Goal: Task Accomplishment & Management: Manage account settings

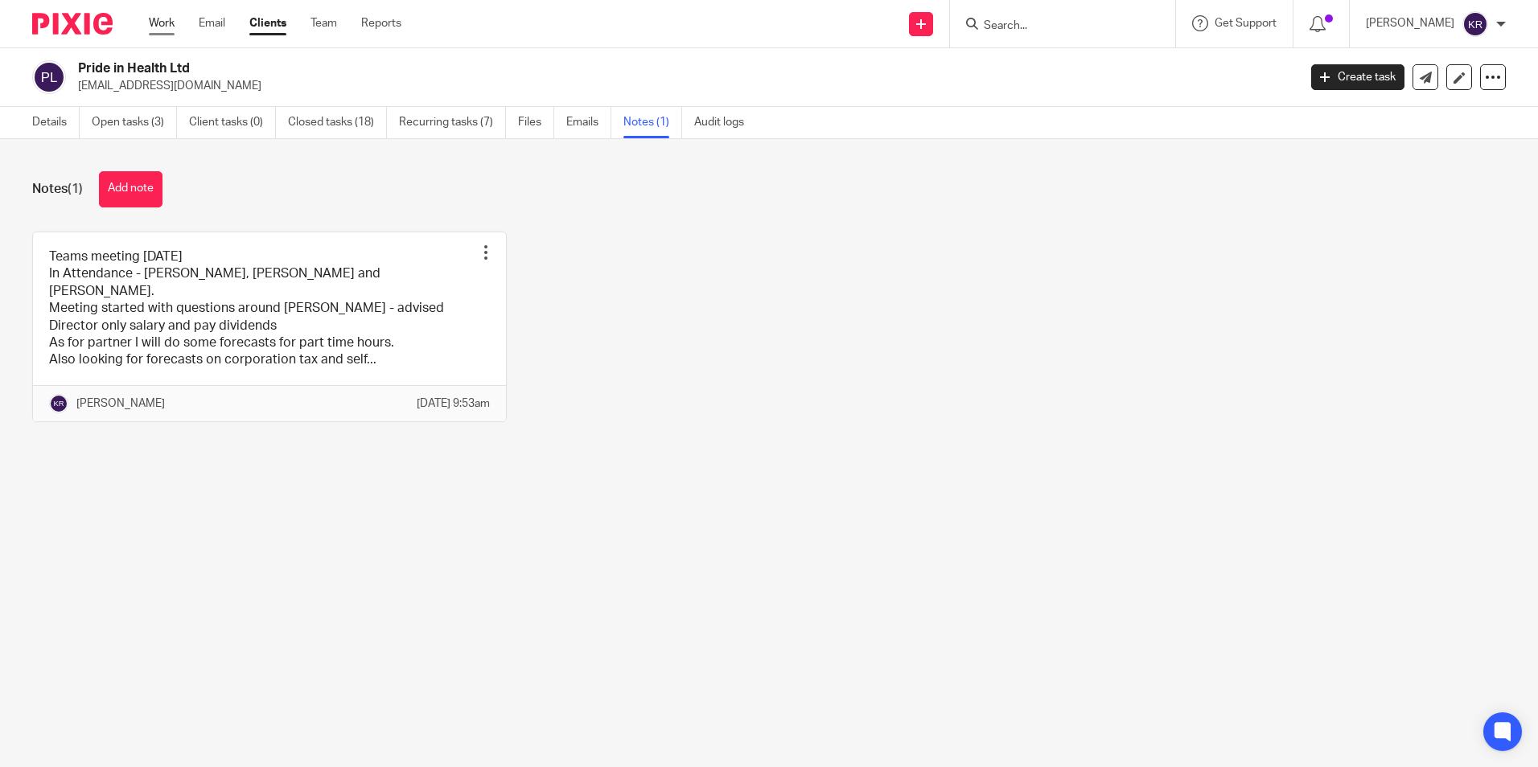
click at [163, 31] on link "Work" at bounding box center [162, 23] width 26 height 16
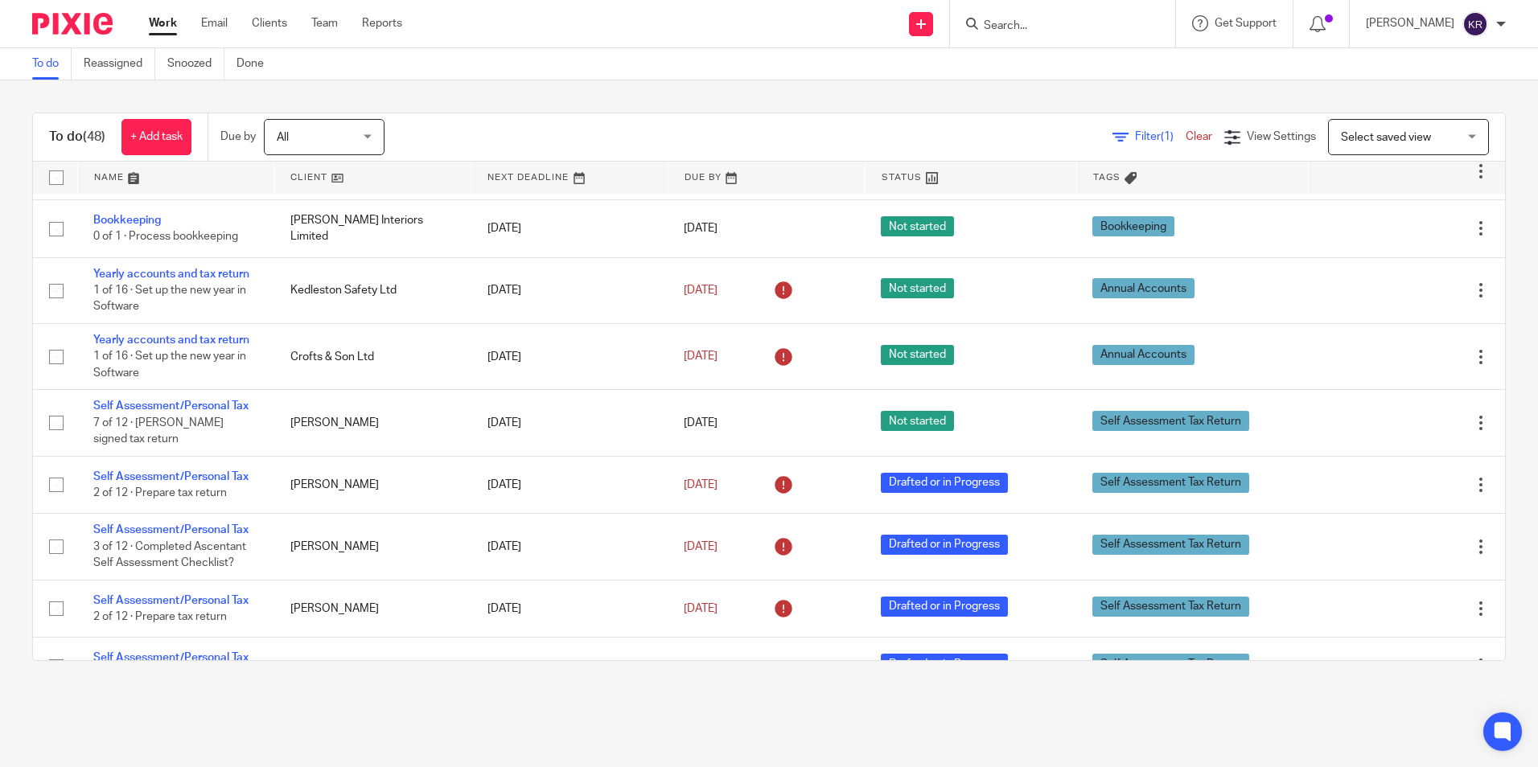
scroll to position [2011, 0]
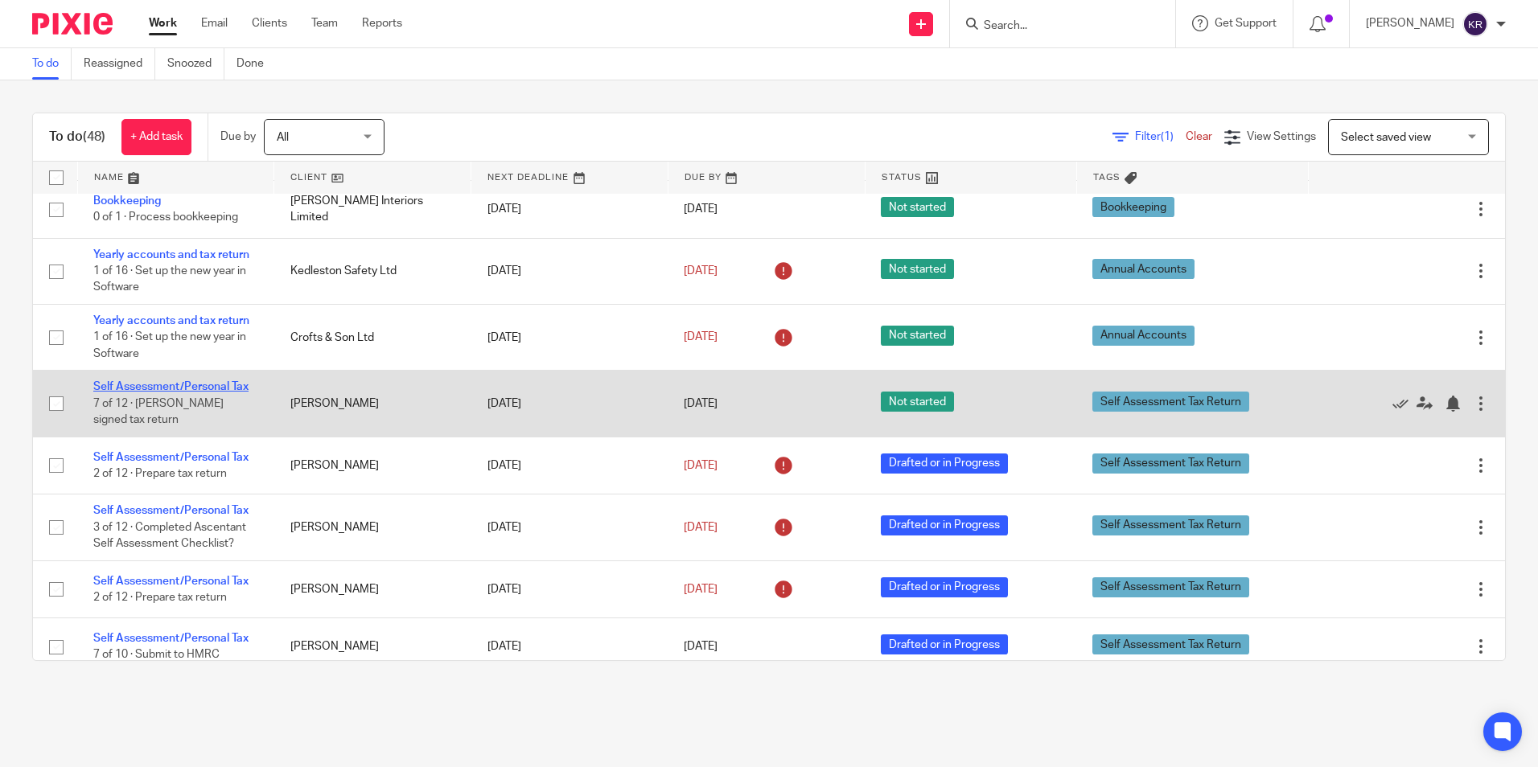
click at [186, 388] on link "Self Assessment/Personal Tax" at bounding box center [170, 386] width 155 height 11
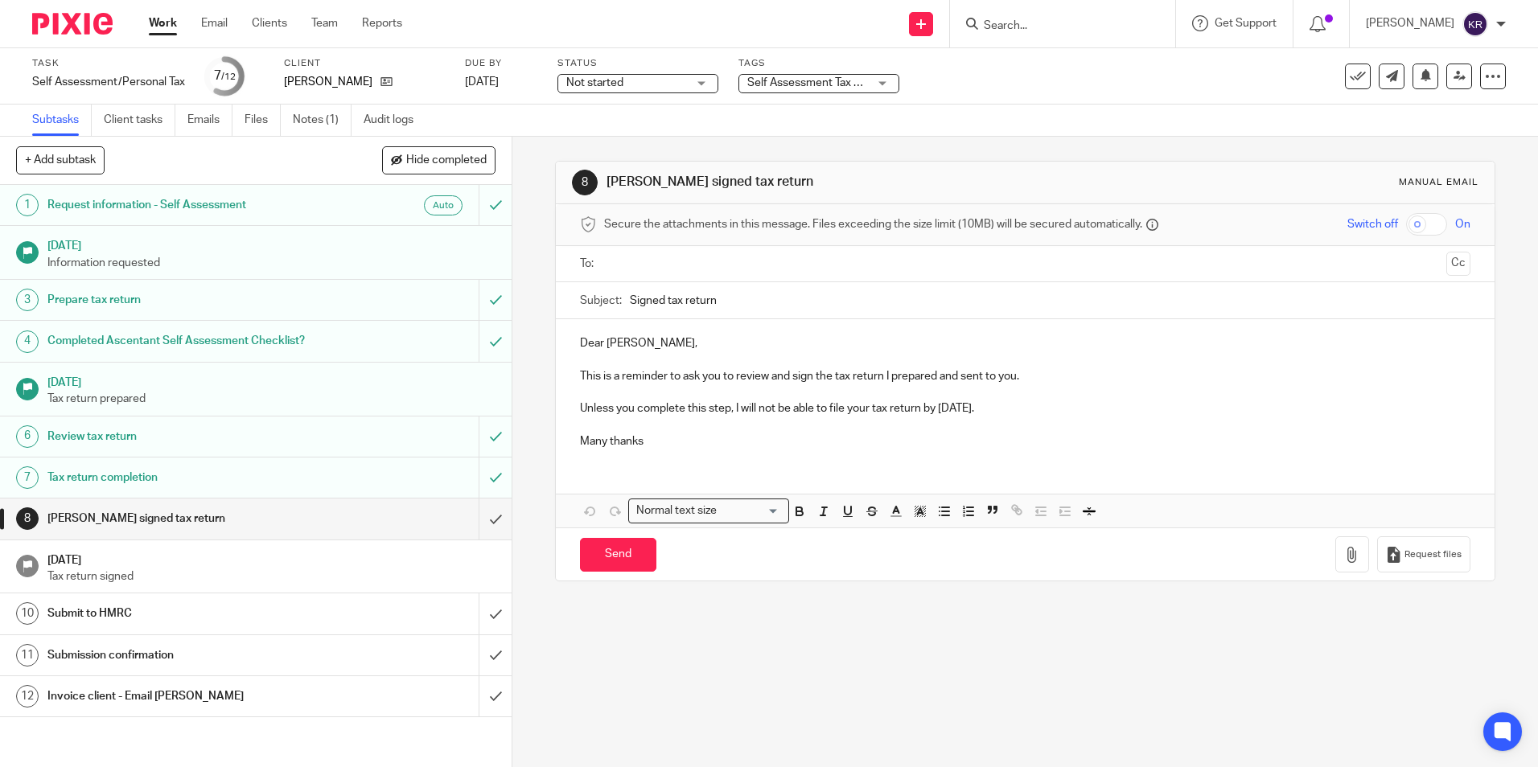
click at [655, 84] on span "Not started" at bounding box center [626, 83] width 121 height 17
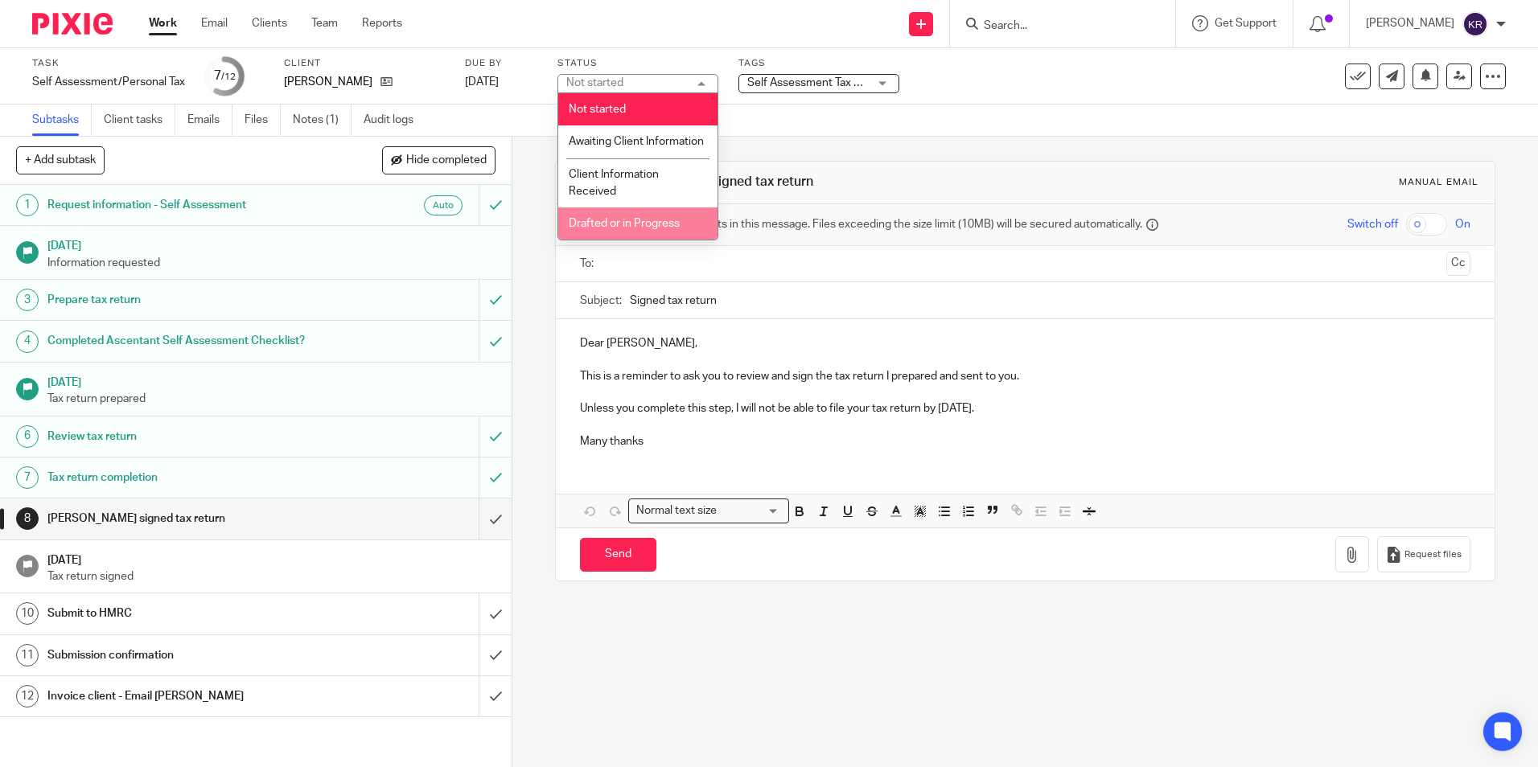
click at [622, 229] on span "Drafted or in Progress" at bounding box center [624, 223] width 111 height 11
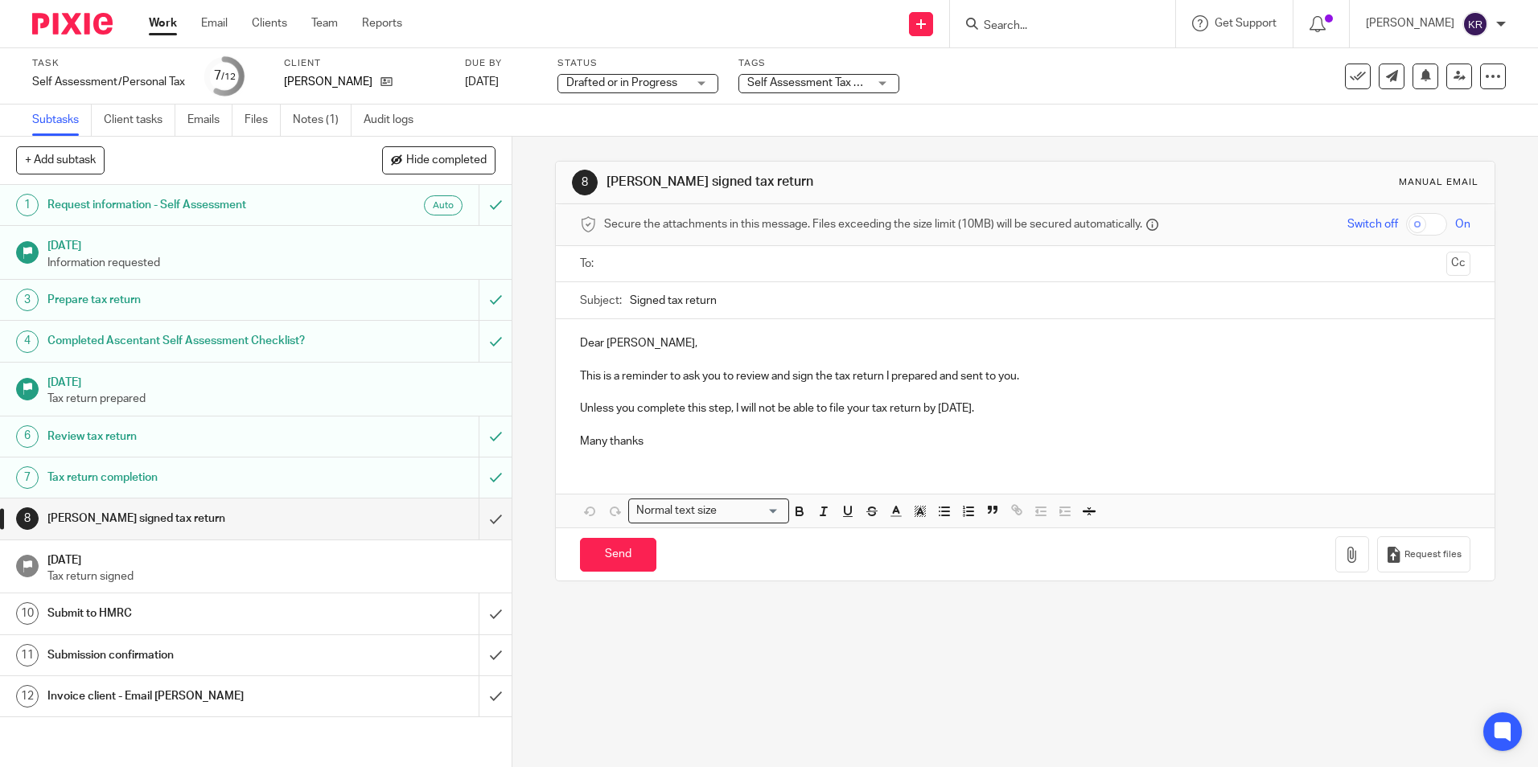
click at [594, 134] on div "Subtasks Client tasks Emails Files Notes (1) Audit logs" at bounding box center [769, 121] width 1538 height 32
click at [482, 520] on input "submit" at bounding box center [256, 519] width 512 height 40
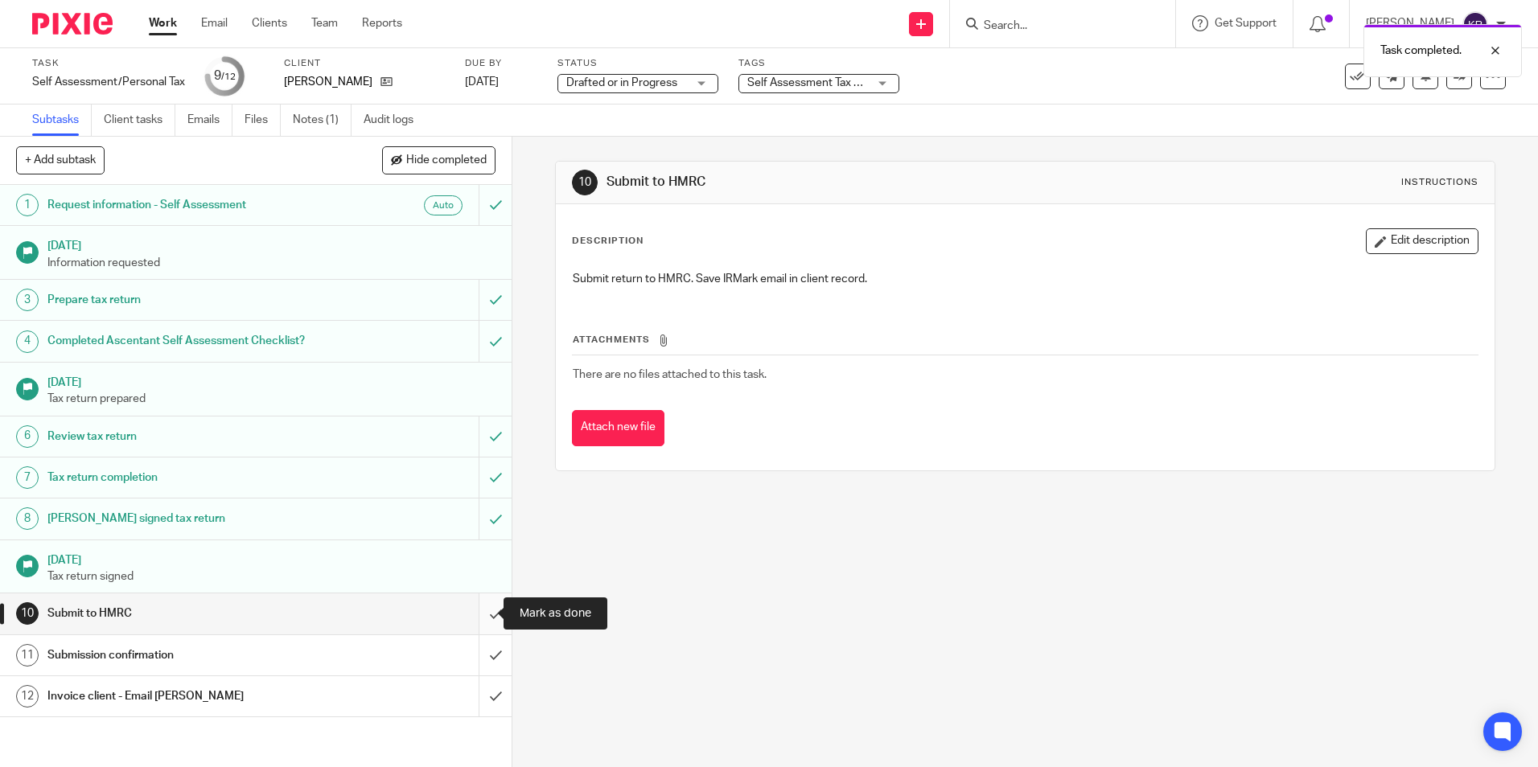
click at [484, 619] on input "submit" at bounding box center [256, 614] width 512 height 40
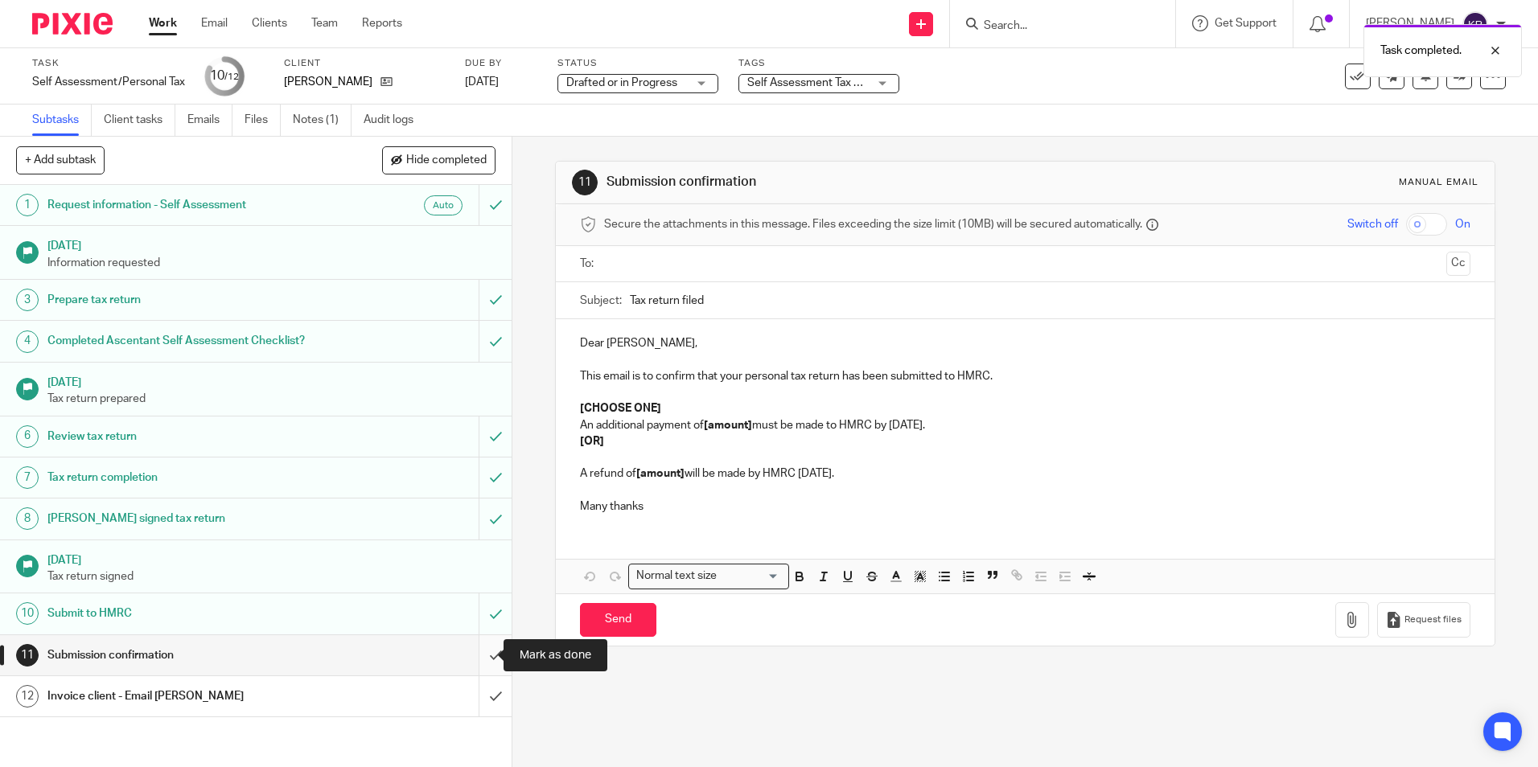
click at [487, 653] on input "submit" at bounding box center [256, 655] width 512 height 40
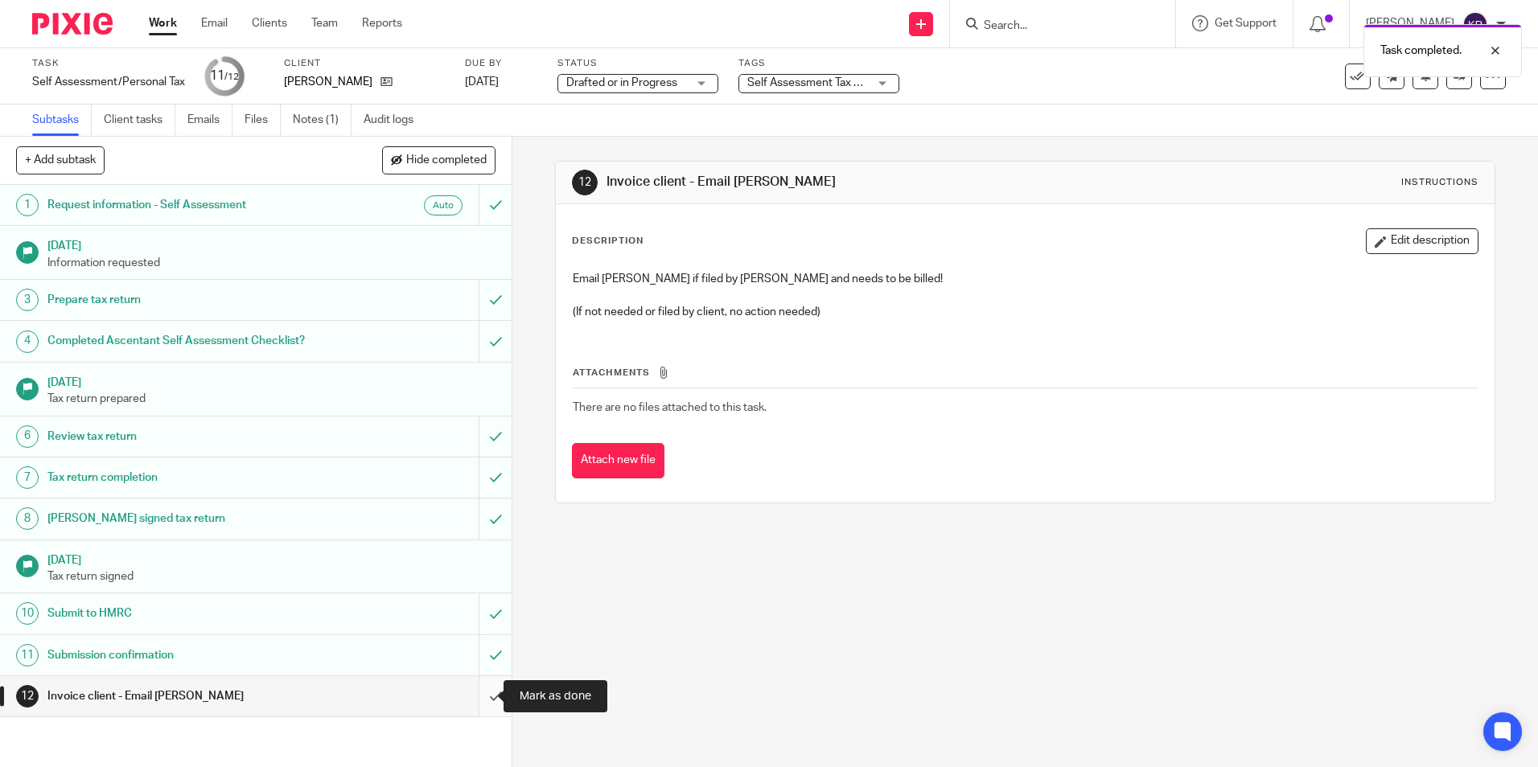
click at [478, 701] on input "submit" at bounding box center [256, 697] width 512 height 40
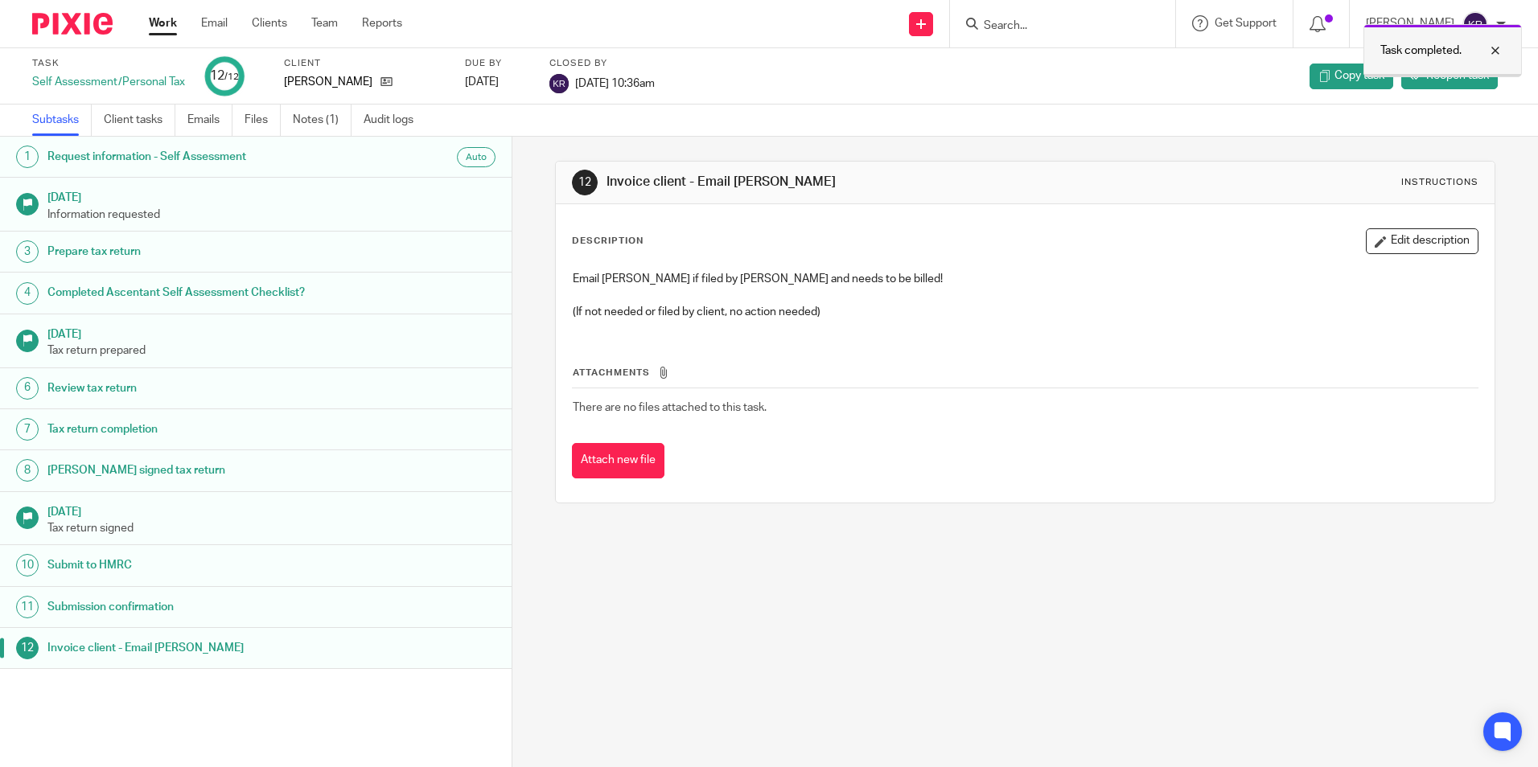
click at [1495, 49] on div at bounding box center [1483, 50] width 43 height 19
click at [166, 27] on link "Work" at bounding box center [163, 23] width 28 height 16
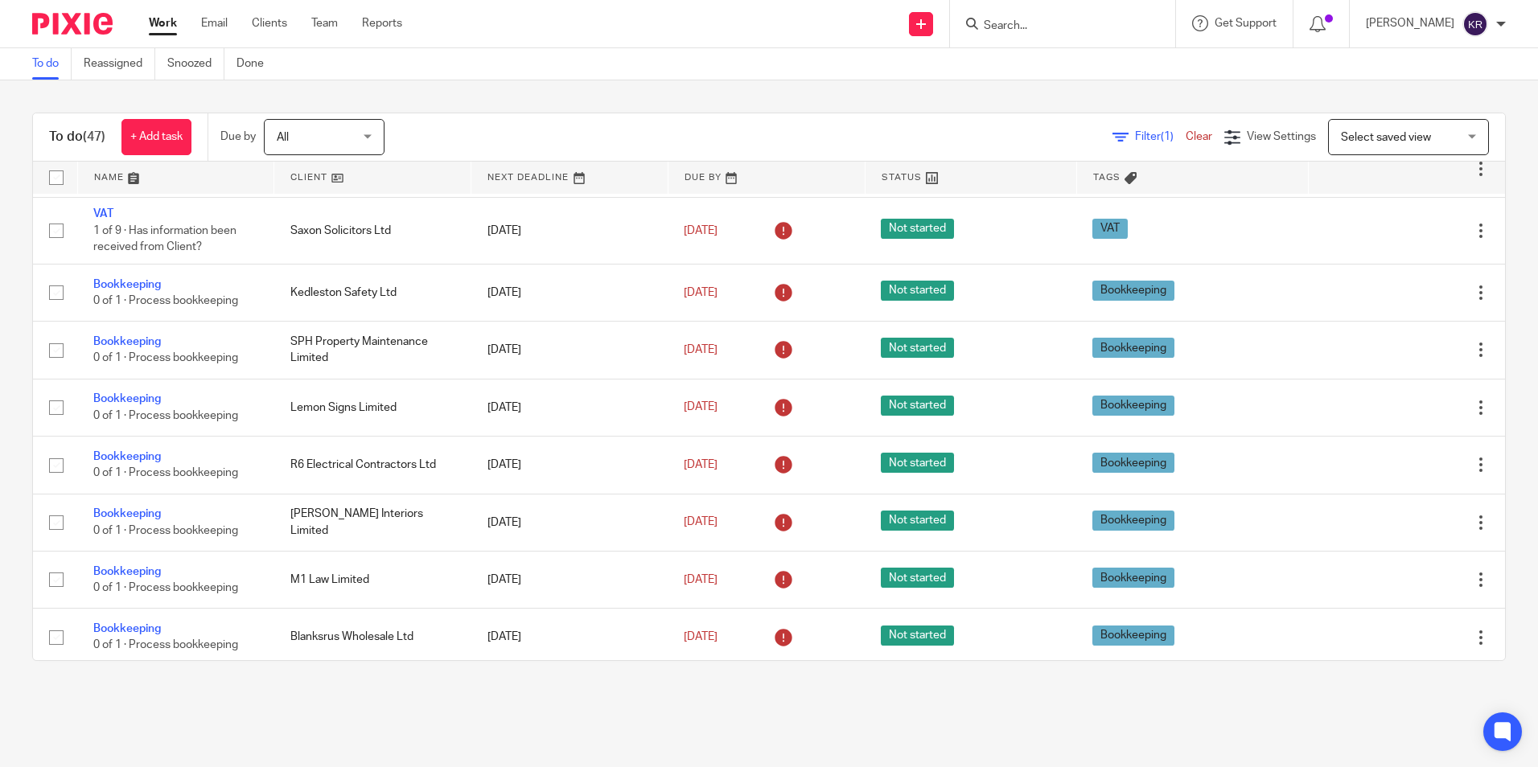
scroll to position [1031, 0]
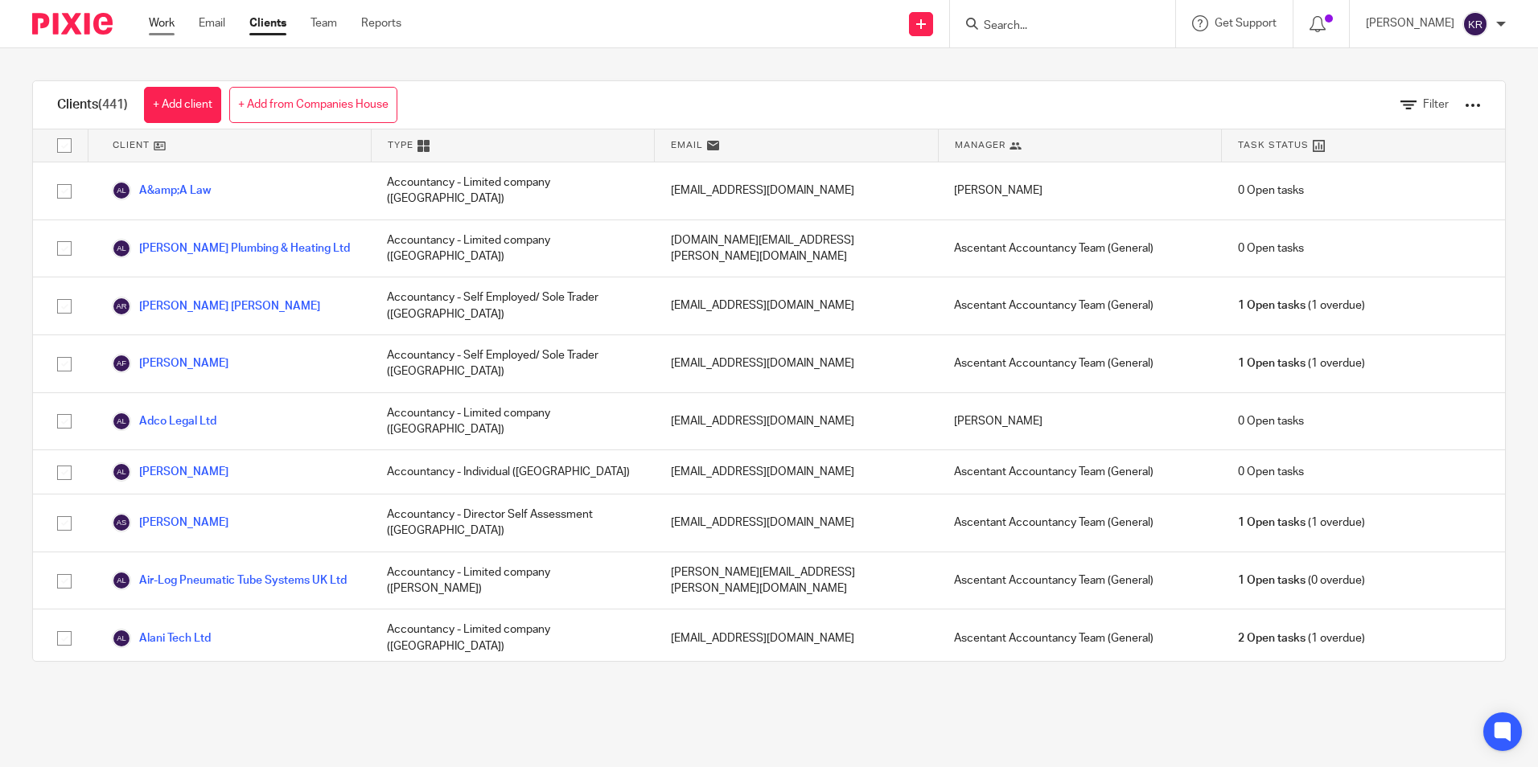
click at [164, 17] on link "Work" at bounding box center [162, 23] width 26 height 16
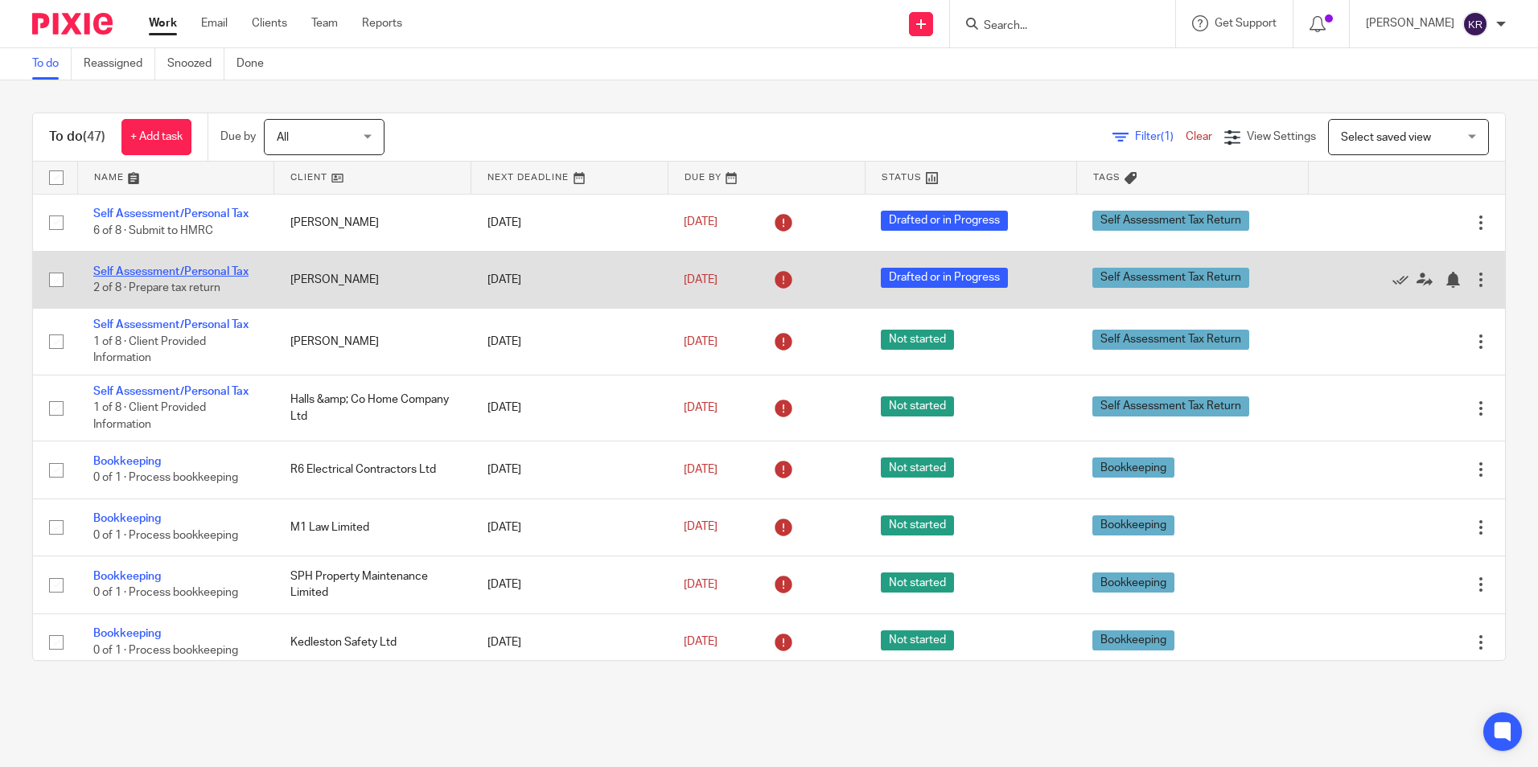
click at [173, 267] on link "Self Assessment/Personal Tax" at bounding box center [170, 271] width 155 height 11
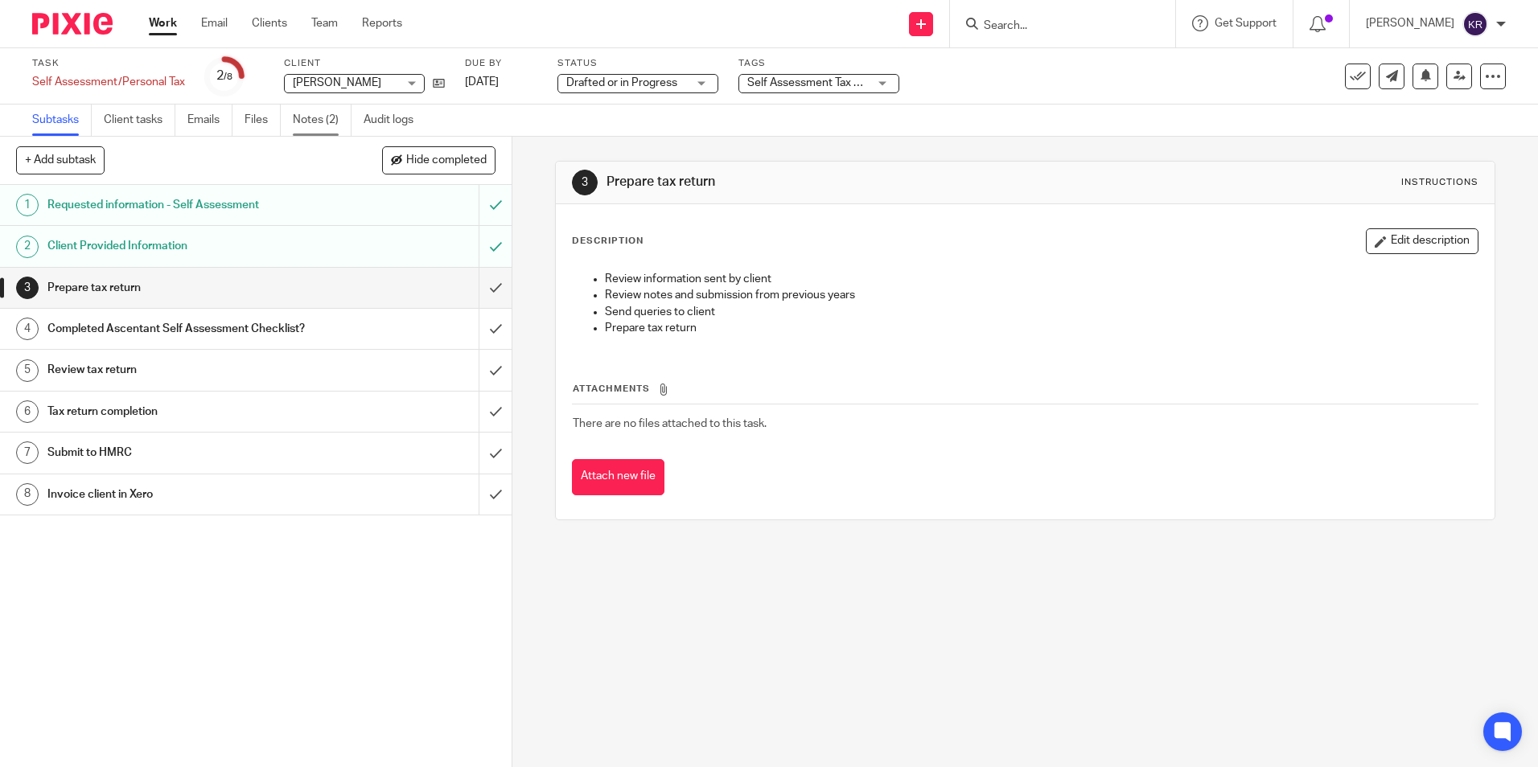
click at [303, 118] on link "Notes (2)" at bounding box center [322, 120] width 59 height 31
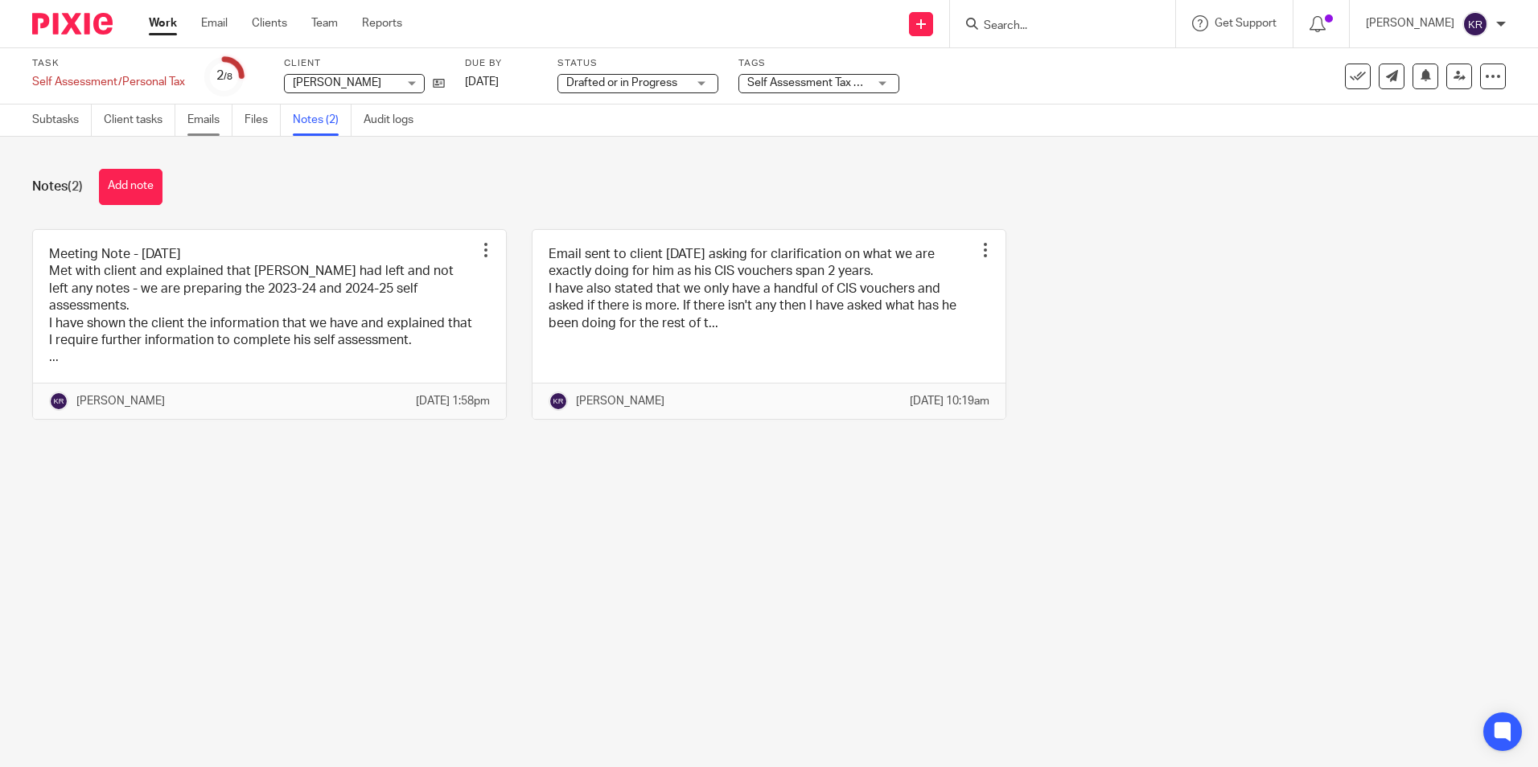
click at [223, 119] on link "Emails" at bounding box center [209, 120] width 45 height 31
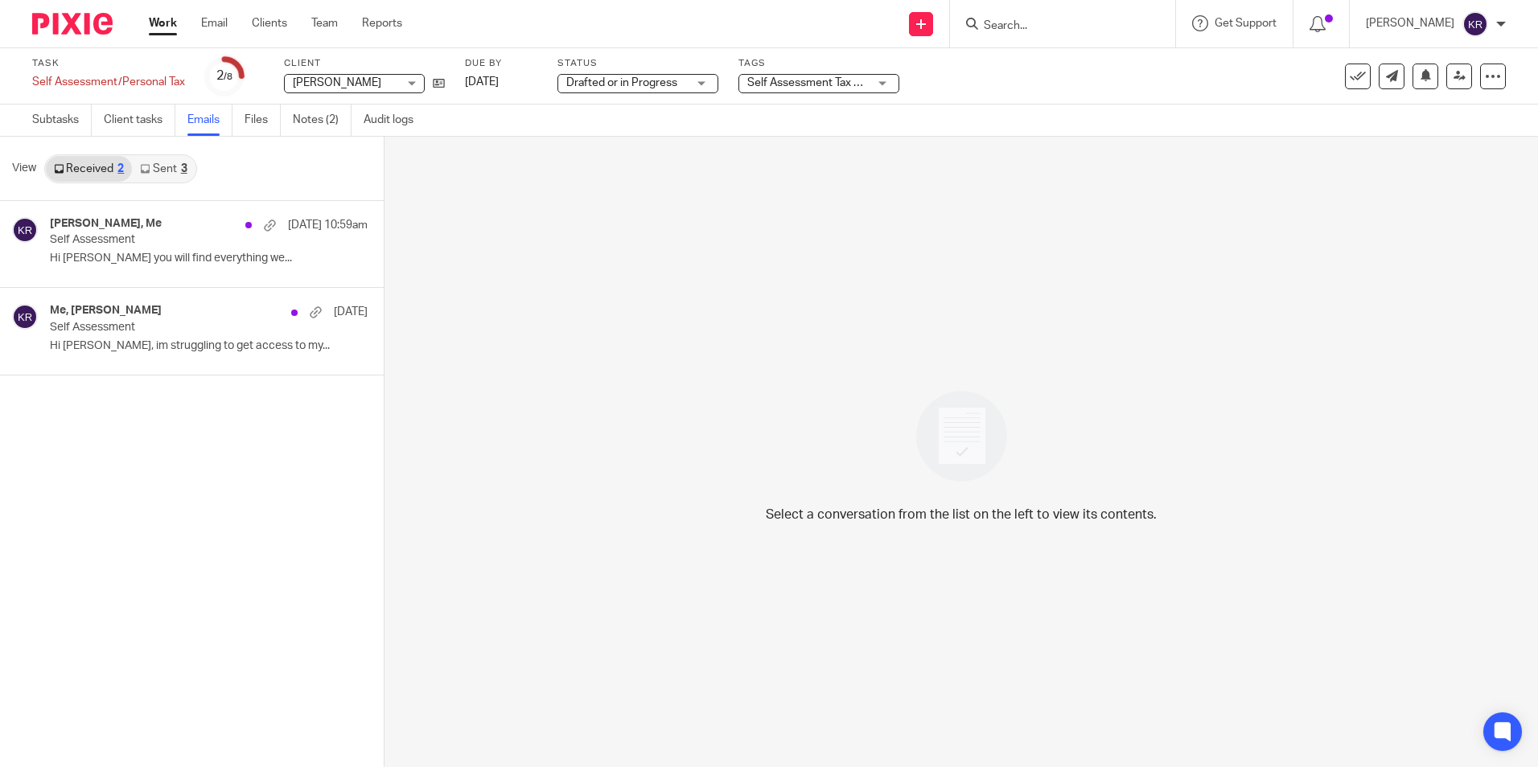
click at [253, 119] on link "Files" at bounding box center [263, 120] width 36 height 31
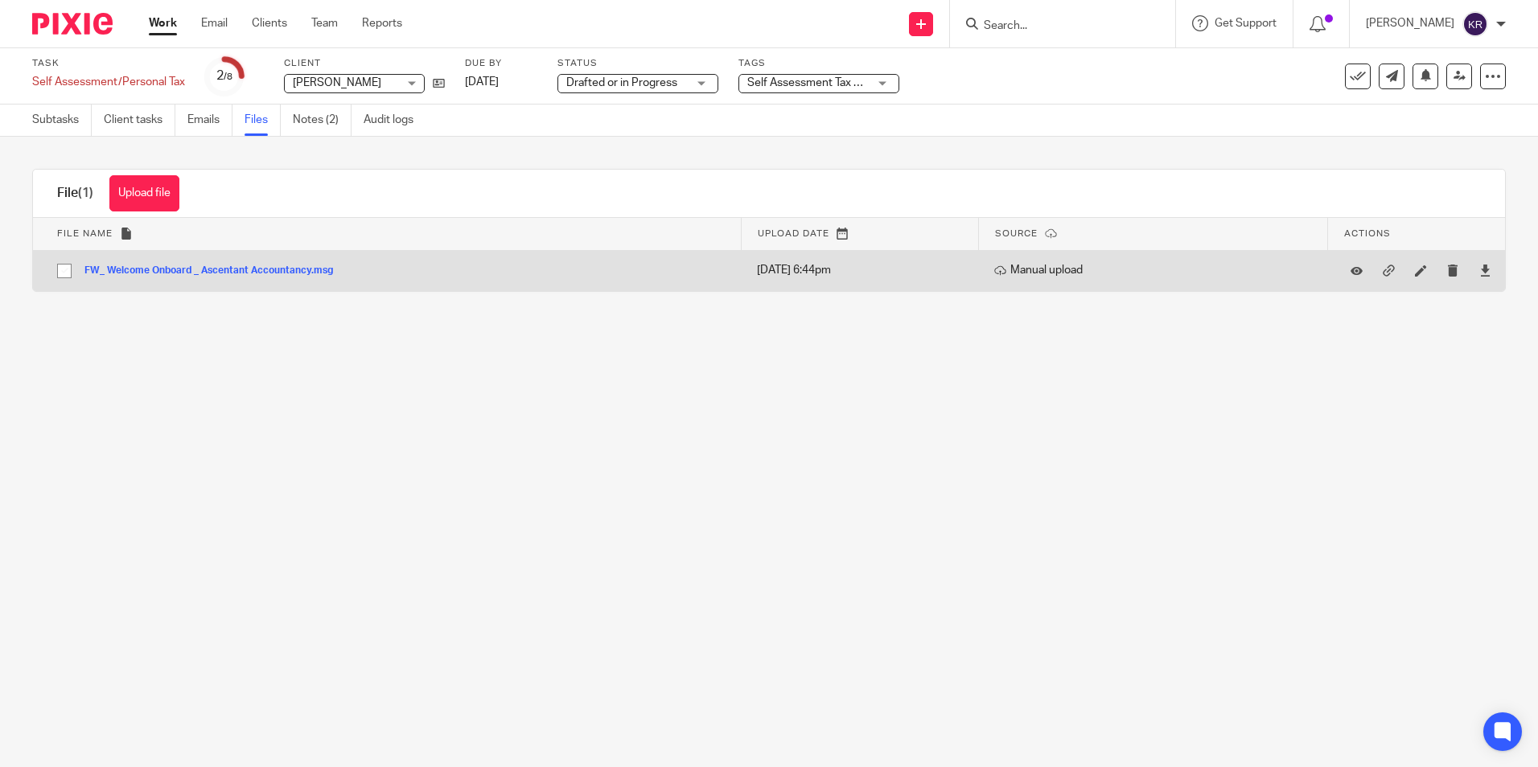
click at [294, 272] on button "FW_ Welcome Onboard _ Ascentant Accountancy.msg" at bounding box center [214, 270] width 261 height 11
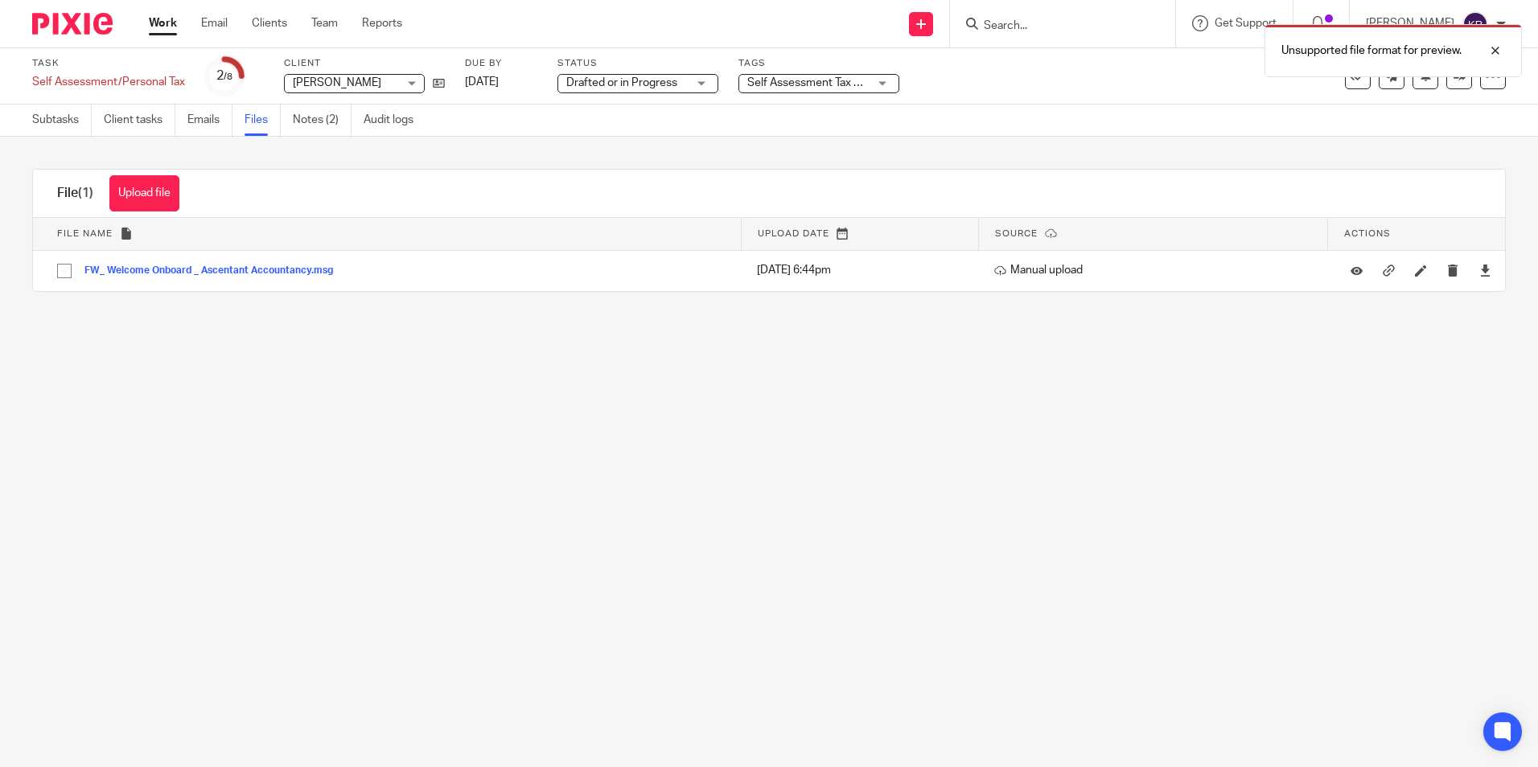
drag, startPoint x: 1359, startPoint y: 363, endPoint x: 1369, endPoint y: 315, distance: 49.4
click at [1359, 362] on main "Task Self Assessment/Personal Tax Save Self Assessment/Personal Tax 2 /8 Client…" at bounding box center [769, 383] width 1538 height 767
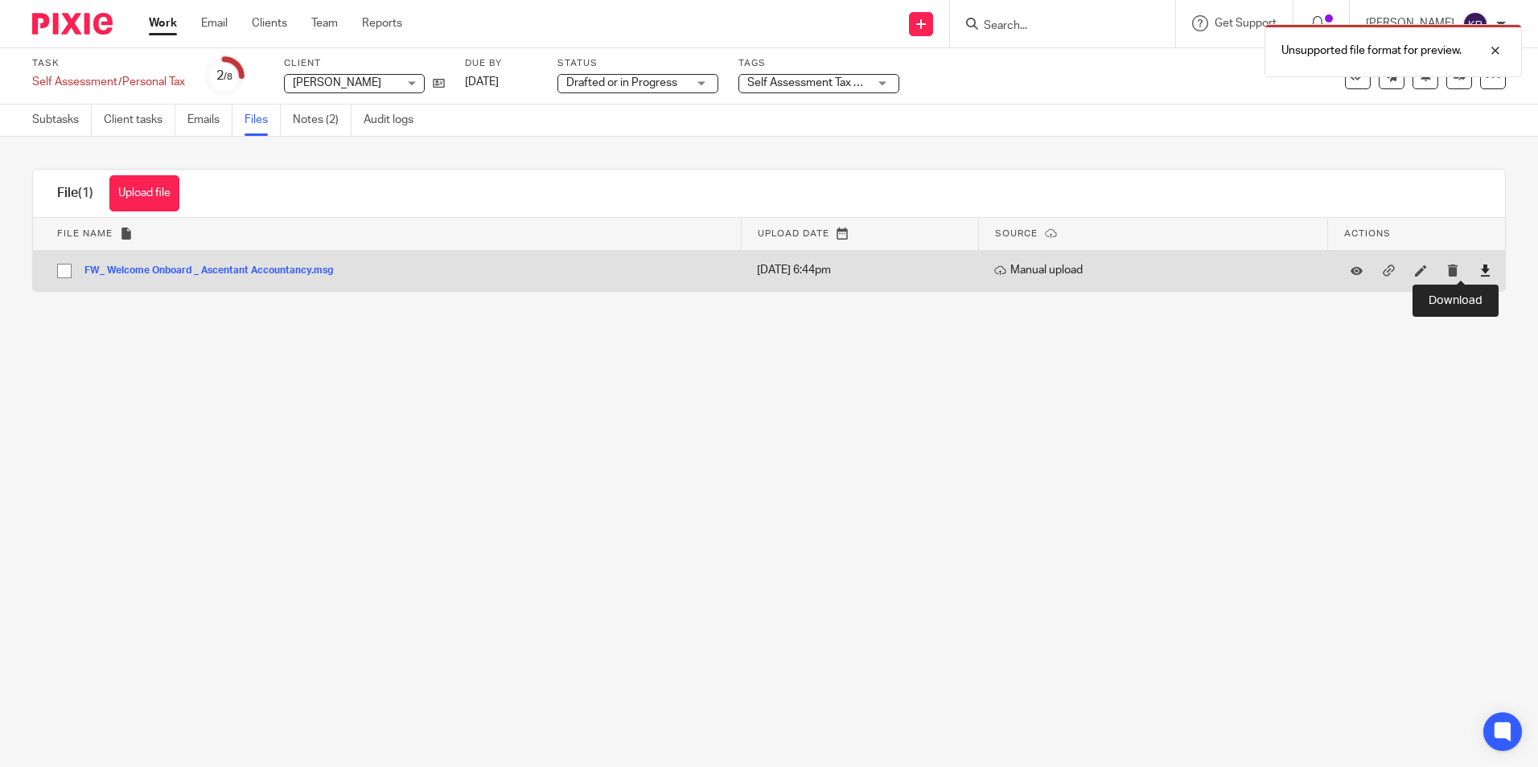
click at [1479, 267] on icon at bounding box center [1485, 271] width 12 height 12
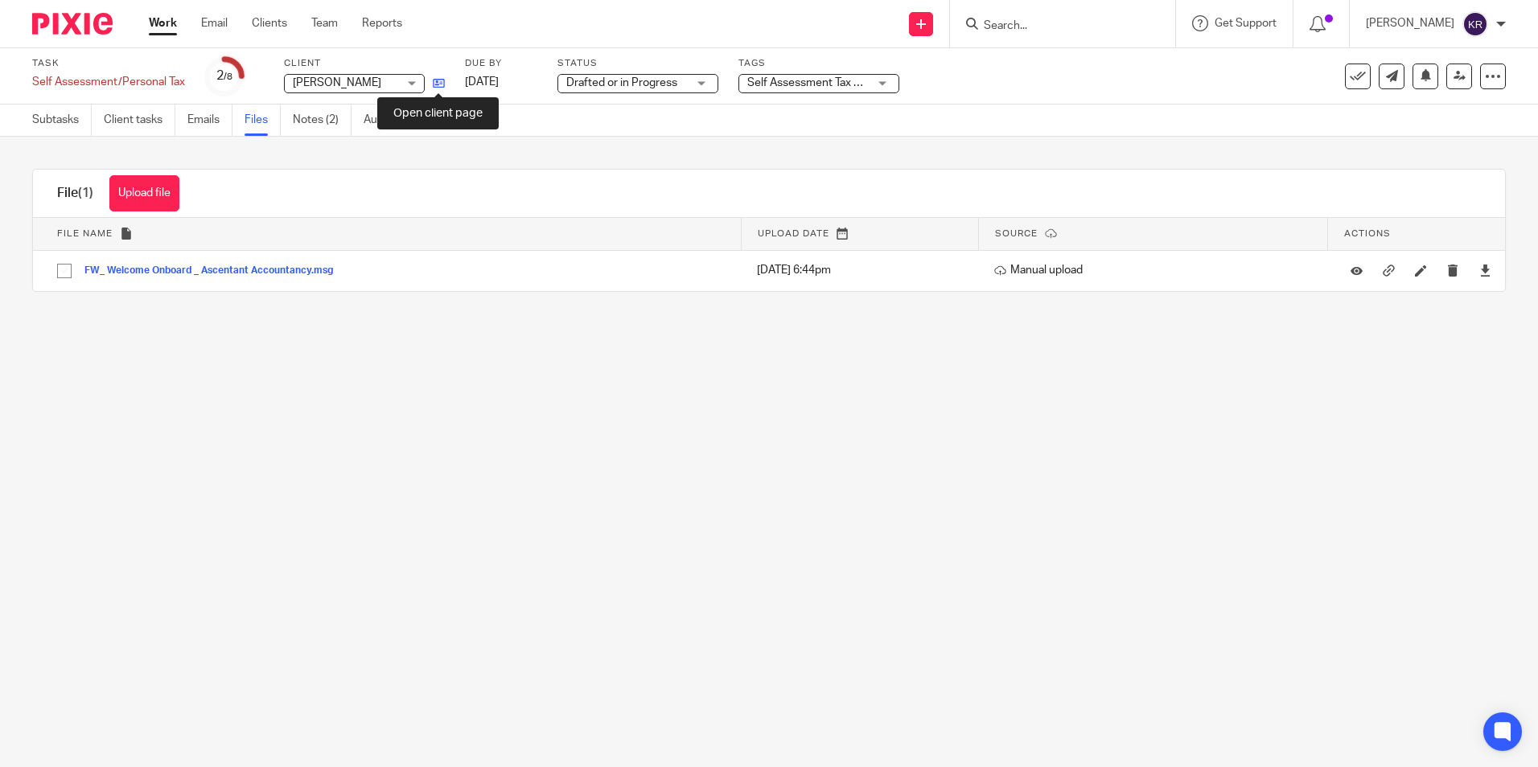
click at [438, 84] on icon at bounding box center [439, 83] width 12 height 12
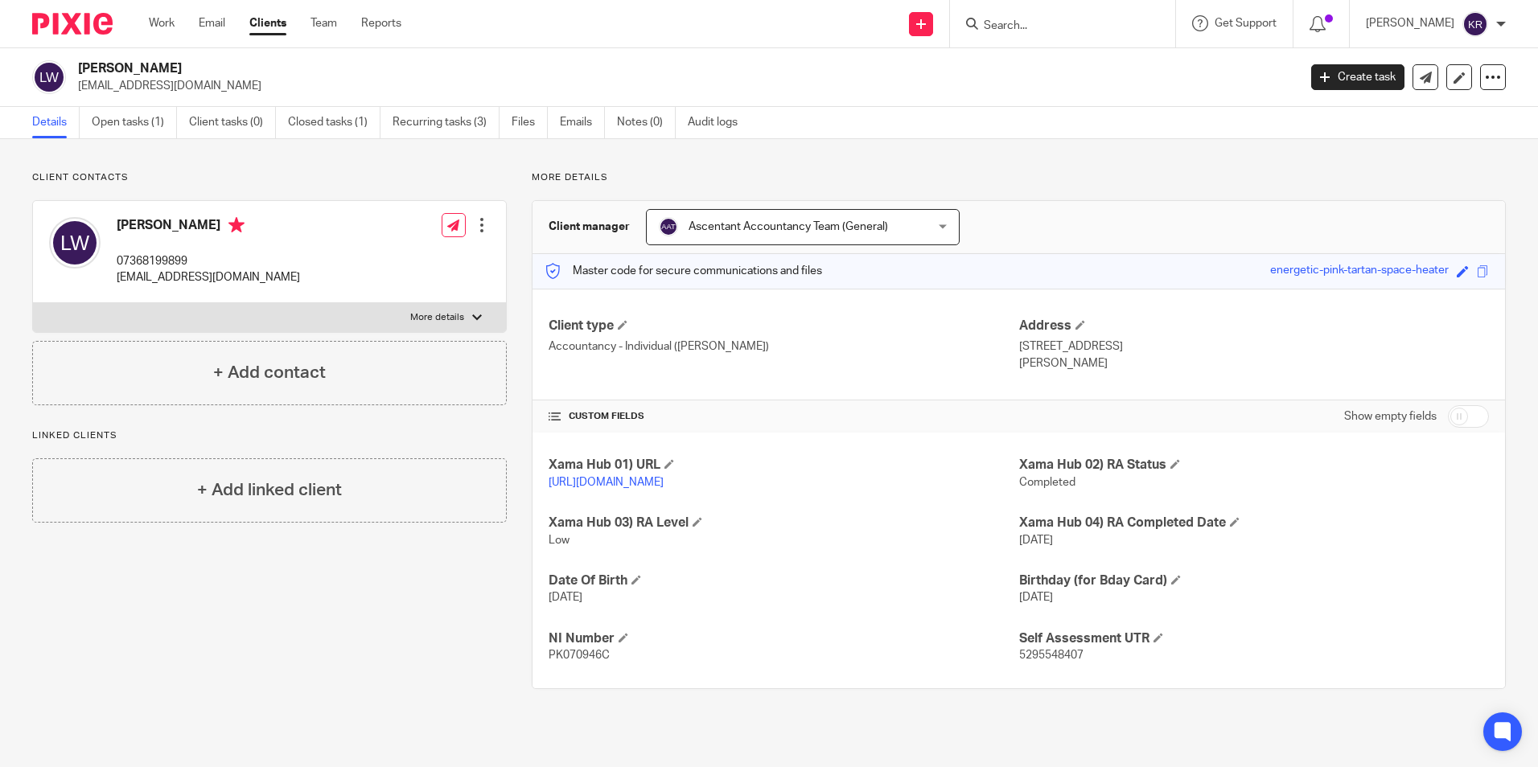
click at [270, 280] on div "[PERSON_NAME] 07368199899 [EMAIL_ADDRESS][DOMAIN_NAME] Edit contact Create clie…" at bounding box center [269, 252] width 473 height 102
drag, startPoint x: 268, startPoint y: 277, endPoint x: 116, endPoint y: 282, distance: 152.1
click at [116, 282] on div "[PERSON_NAME] 07368199899 [EMAIL_ADDRESS][DOMAIN_NAME] Edit contact Create clie…" at bounding box center [269, 252] width 473 height 102
copy p "[EMAIL_ADDRESS][DOMAIN_NAME]"
